Goal: Task Accomplishment & Management: Use online tool/utility

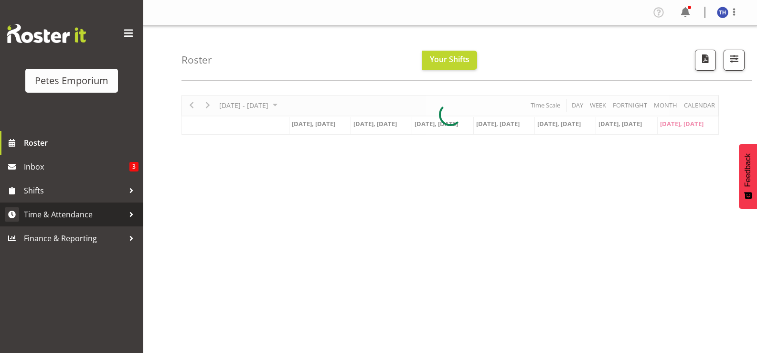
click at [76, 213] on span "Time & Attendance" at bounding box center [74, 214] width 100 height 14
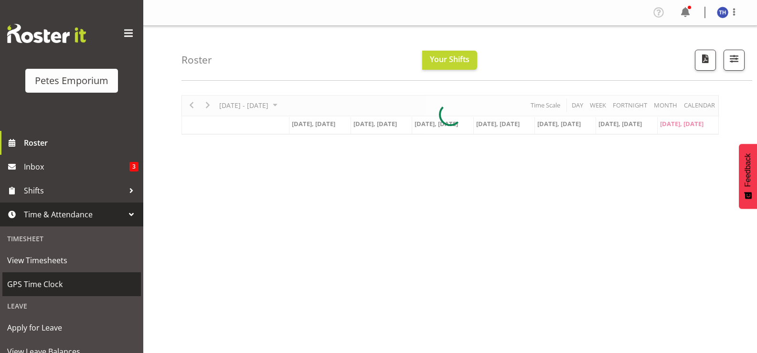
click at [58, 280] on span "GPS Time Clock" at bounding box center [71, 284] width 129 height 14
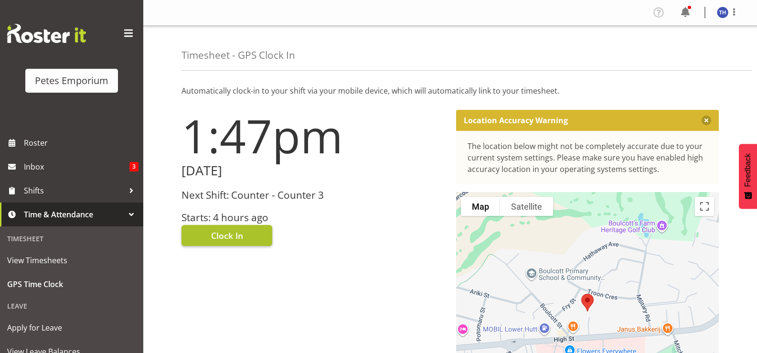
click at [232, 234] on span "Clock In" at bounding box center [227, 235] width 32 height 12
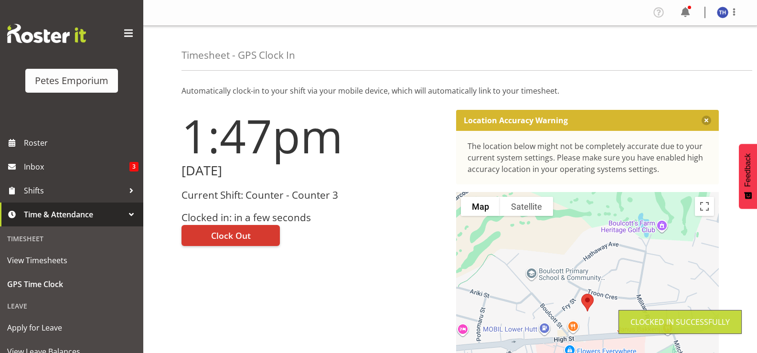
click at [717, 11] on img at bounding box center [721, 12] width 11 height 11
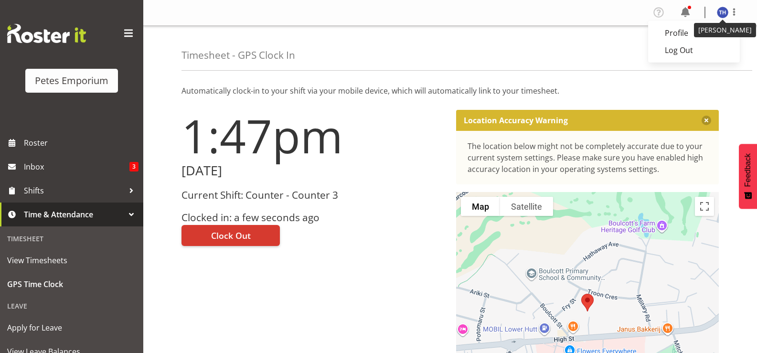
click at [243, 235] on span "Clock Out" at bounding box center [231, 235] width 40 height 12
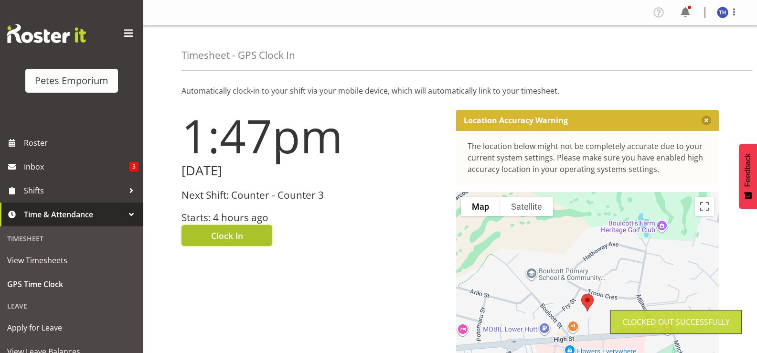
click at [208, 233] on button "Clock In" at bounding box center [226, 235] width 91 height 21
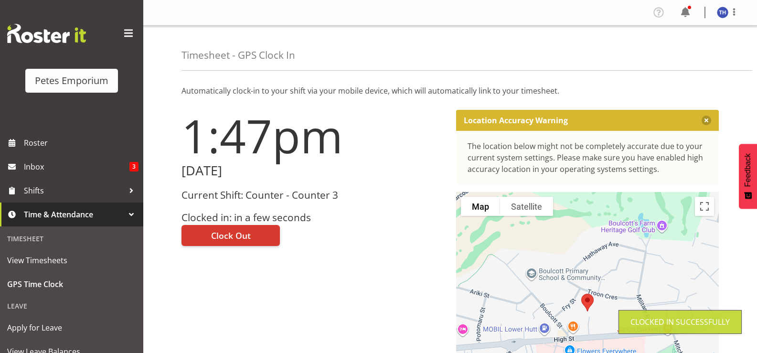
click at [719, 9] on img at bounding box center [721, 12] width 11 height 11
click at [670, 52] on link "Log Out" at bounding box center [694, 50] width 92 height 17
